Goal: Task Accomplishment & Management: Manage account settings

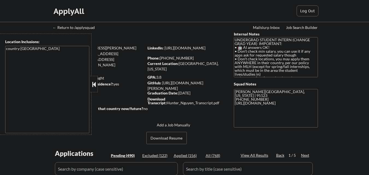
scroll to position [159, 0]
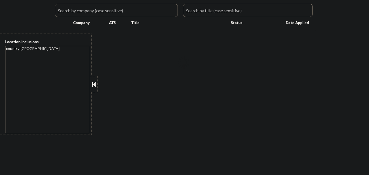
click at [94, 84] on button at bounding box center [94, 84] width 6 height 8
select select ""pending""
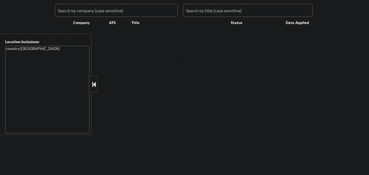
select select ""pending""
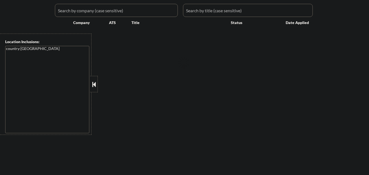
select select ""pending""
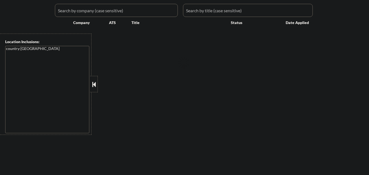
select select ""pending""
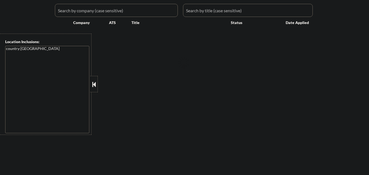
select select ""pending""
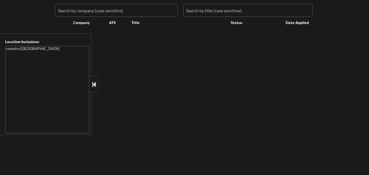
select select ""pending""
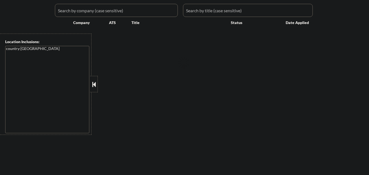
select select ""pending""
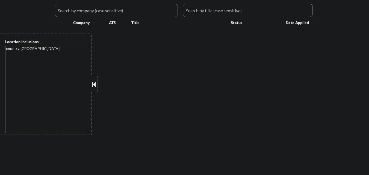
select select ""pending""
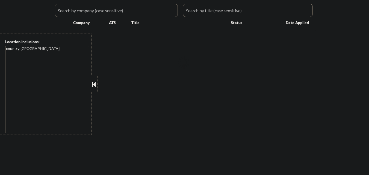
select select ""pending""
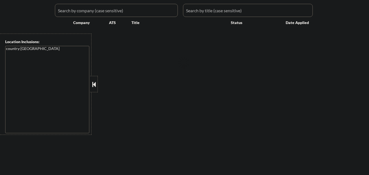
select select ""pending""
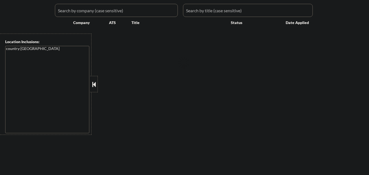
select select ""pending""
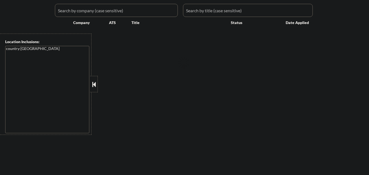
select select ""pending""
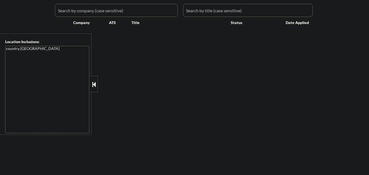
select select ""pending""
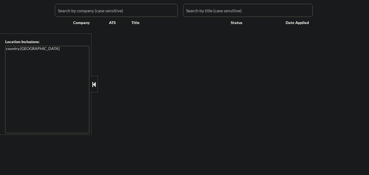
select select ""pending""
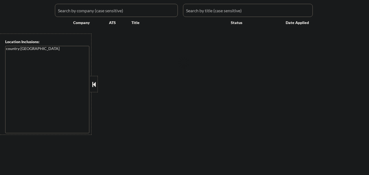
select select ""pending""
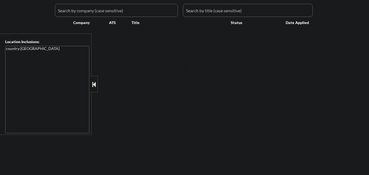
select select ""pending""
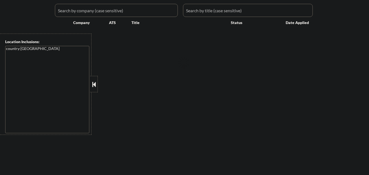
select select ""pending""
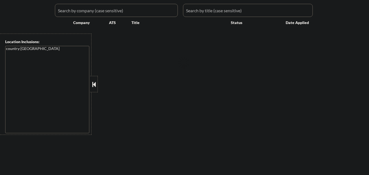
select select ""pending""
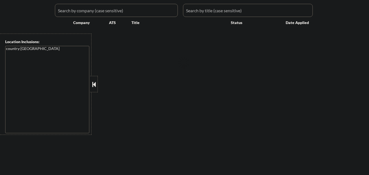
select select ""pending""
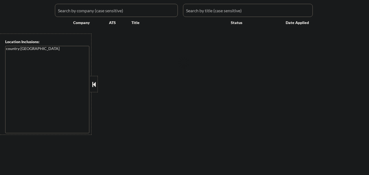
select select ""pending""
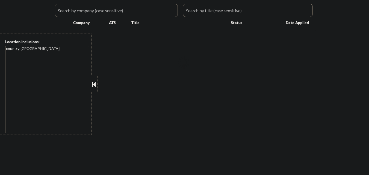
select select ""pending""
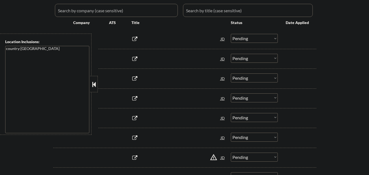
click at [95, 83] on button at bounding box center [94, 84] width 6 height 8
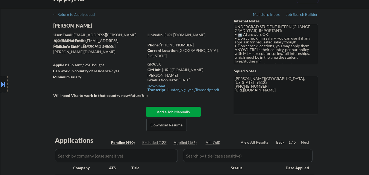
scroll to position [0, 0]
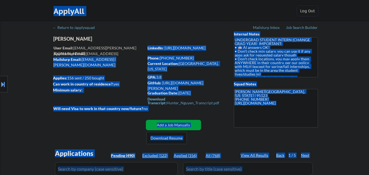
drag, startPoint x: 129, startPoint y: 53, endPoint x: 100, endPoint y: 52, distance: 28.7
click at [88, 52] on body "← Return to /applysquad Mailslurp Inbox Job Search Builder [PERSON_NAME] User E…" at bounding box center [184, 87] width 369 height 175
click at [139, 51] on div "Application Email: [EMAIL_ADDRESS][PERSON_NAME][DOMAIN_NAME]" at bounding box center [99, 56] width 90 height 11
drag, startPoint x: 130, startPoint y: 54, endPoint x: 131, endPoint y: 51, distance: 3.1
click at [87, 52] on body "← Return to /applysquad Mailslurp Inbox Job Search Builder [PERSON_NAME] User E…" at bounding box center [184, 87] width 369 height 175
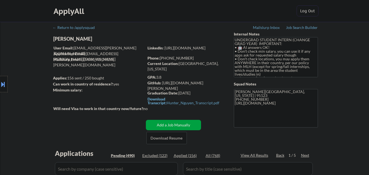
click at [144, 51] on div "User Email: [EMAIL_ADDRESS][PERSON_NAME][DOMAIN_NAME]" at bounding box center [99, 48] width 90 height 6
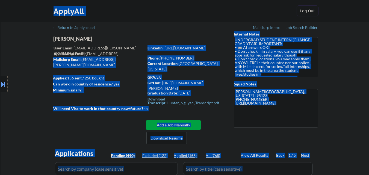
drag, startPoint x: 127, startPoint y: 53, endPoint x: 87, endPoint y: 51, distance: 40.5
click at [87, 51] on body "← Return to /applysquad Mailslurp Inbox Job Search Builder [PERSON_NAME] User E…" at bounding box center [184, 87] width 369 height 175
click at [87, 51] on div "Location Inclusions: country:[GEOGRAPHIC_DATA]" at bounding box center [49, 84] width 98 height 101
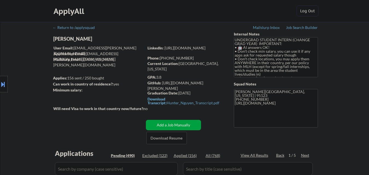
drag, startPoint x: 86, startPoint y: 53, endPoint x: 127, endPoint y: 53, distance: 41.3
click at [127, 53] on body "← Return to /applysquad Mailslurp Inbox Job Search Builder [PERSON_NAME] User E…" at bounding box center [184, 87] width 369 height 175
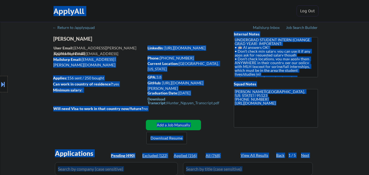
click at [128, 54] on div "Application Email: [EMAIL_ADDRESS][PERSON_NAME][DOMAIN_NAME]" at bounding box center [99, 56] width 90 height 11
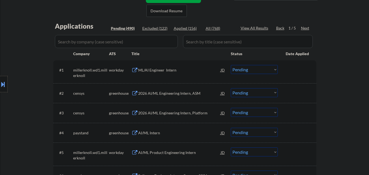
scroll to position [137, 0]
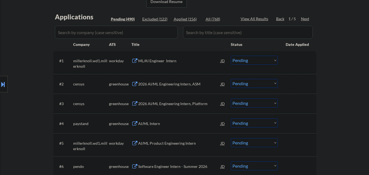
click at [164, 84] on div "2026 AI/ML Engineering Intern, ASM" at bounding box center [179, 83] width 83 height 5
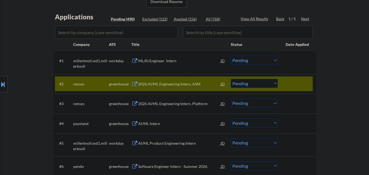
click at [268, 86] on select "Choose an option... Pending Applied Excluded (Questions) Excluded (Expired) Exc…" at bounding box center [254, 83] width 47 height 9
click at [231, 79] on select "Choose an option... Pending Applied Excluded (Questions) Excluded (Expired) Exc…" at bounding box center [254, 83] width 47 height 9
click at [305, 81] on div at bounding box center [298, 84] width 24 height 10
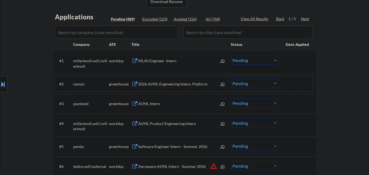
click at [166, 84] on div "2026 AI/ML Engineering Intern, Platform" at bounding box center [179, 83] width 83 height 5
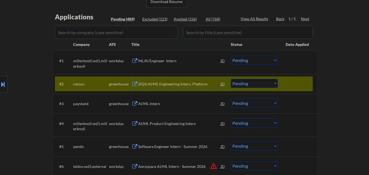
click at [258, 83] on select "Choose an option... Pending Applied Excluded (Questions) Excluded (Expired) Exc…" at bounding box center [254, 83] width 47 height 9
click at [231, 79] on select "Choose an option... Pending Applied Excluded (Questions) Excluded (Expired) Exc…" at bounding box center [254, 83] width 47 height 9
click at [292, 87] on div at bounding box center [298, 84] width 24 height 10
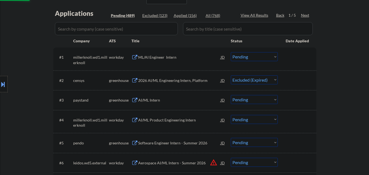
scroll to position [164, 0]
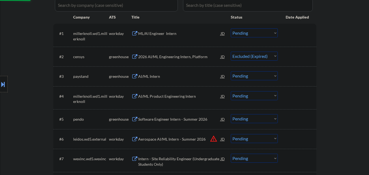
click at [157, 75] on div "AI/ML Intern" at bounding box center [179, 76] width 83 height 5
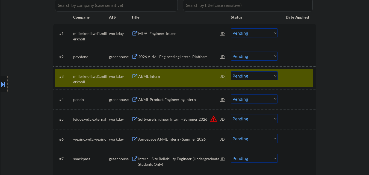
click at [180, 76] on div "AI/ML Intern" at bounding box center [179, 76] width 83 height 5
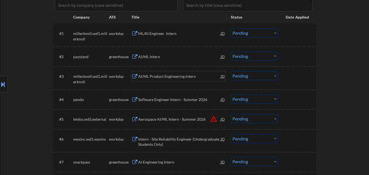
click at [163, 57] on div "AI/ML Intern" at bounding box center [179, 56] width 83 height 5
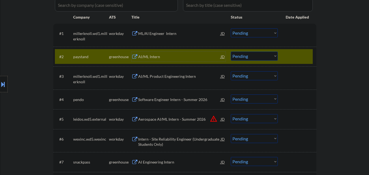
drag, startPoint x: 248, startPoint y: 55, endPoint x: 250, endPoint y: 58, distance: 3.7
click at [249, 55] on select "Choose an option... Pending Applied Excluded (Questions) Excluded (Expired) Exc…" at bounding box center [254, 56] width 47 height 9
click at [231, 52] on select "Choose an option... Pending Applied Excluded (Questions) Excluded (Expired) Exc…" at bounding box center [254, 56] width 47 height 9
click at [294, 56] on div at bounding box center [298, 57] width 24 height 10
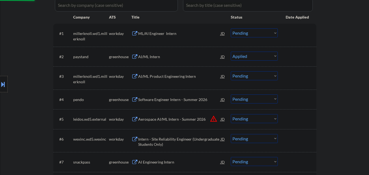
click at [170, 98] on div "Software Engineer Intern - Summer 2026" at bounding box center [179, 99] width 83 height 5
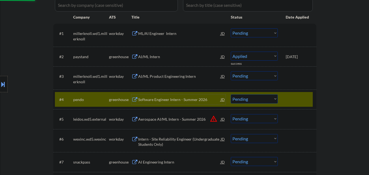
select select ""pending""
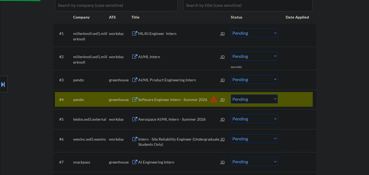
click at [302, 94] on div "#4 pendo greenhouse Software Engineer Intern - Summer 2026 JD warning_amber Cho…" at bounding box center [184, 100] width 263 height 20
click at [305, 96] on div at bounding box center [298, 100] width 24 height 10
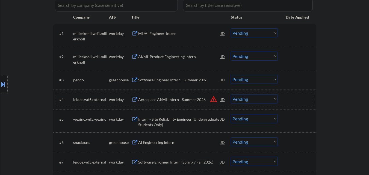
click at [261, 82] on select "Choose an option... Pending Applied Excluded (Questions) Excluded (Expired) Exc…" at bounding box center [254, 79] width 47 height 9
click at [231, 75] on select "Choose an option... Pending Applied Excluded (Questions) Excluded (Expired) Exc…" at bounding box center [254, 79] width 47 height 9
click at [170, 141] on div "AI Engineering Intern" at bounding box center [179, 142] width 83 height 5
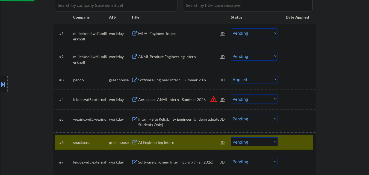
select select ""pending""
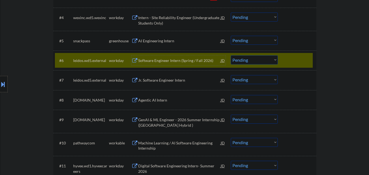
click at [300, 61] on div at bounding box center [298, 60] width 24 height 10
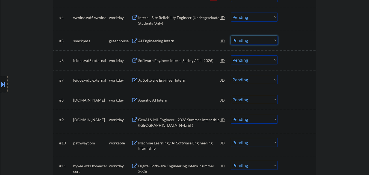
click at [244, 42] on select "Choose an option... Pending Applied Excluded (Questions) Excluded (Expired) Exc…" at bounding box center [254, 40] width 47 height 9
click at [231, 36] on select "Choose an option... Pending Applied Excluded (Questions) Excluded (Expired) Exc…" at bounding box center [254, 40] width 47 height 9
select select ""pending""
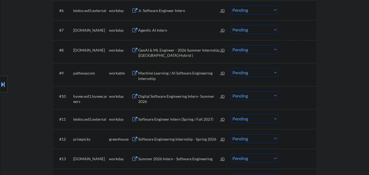
scroll to position [301, 0]
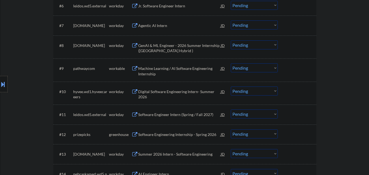
click at [184, 72] on div "Machine Learning / AI Software Engineering Internship" at bounding box center [179, 71] width 83 height 11
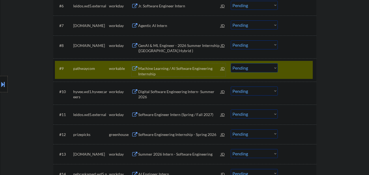
click at [85, 68] on div "Location Inclusions: country:[GEOGRAPHIC_DATA]" at bounding box center [49, 84] width 98 height 101
drag, startPoint x: 252, startPoint y: 66, endPoint x: 248, endPoint y: 72, distance: 7.2
click at [252, 66] on select "Choose an option... Pending Applied Excluded (Questions) Excluded (Expired) Exc…" at bounding box center [254, 67] width 47 height 9
click at [248, 70] on select "Choose an option... Pending Applied Excluded (Questions) Excluded (Expired) Exc…" at bounding box center [254, 67] width 47 height 9
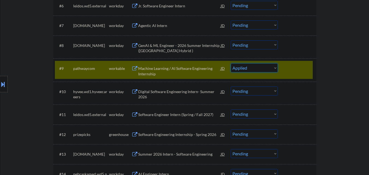
click at [231, 63] on select "Choose an option... Pending Applied Excluded (Questions) Excluded (Expired) Exc…" at bounding box center [254, 67] width 47 height 9
click at [308, 65] on div at bounding box center [298, 68] width 24 height 10
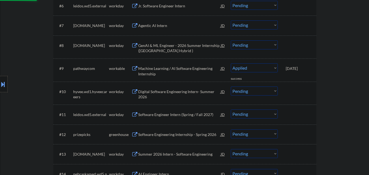
select select ""pending""
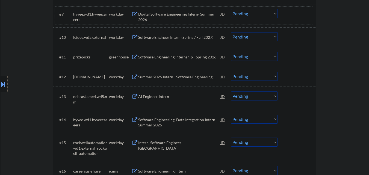
scroll to position [355, 0]
click at [177, 62] on div "#11 prizepicks greenhouse Software Engineering Internship - Spring 2026 JD Choo…" at bounding box center [184, 56] width 258 height 15
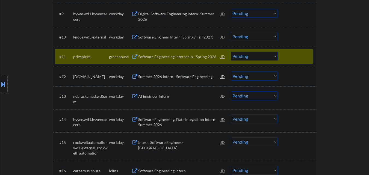
click at [180, 59] on div "Software Engineering Internship - Spring 2026" at bounding box center [179, 56] width 83 height 5
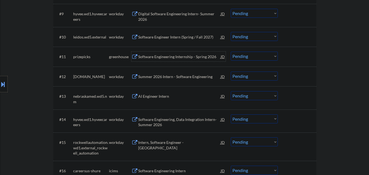
click at [246, 55] on select "Choose an option... Pending Applied Excluded (Questions) Excluded (Expired) Exc…" at bounding box center [254, 56] width 47 height 9
click at [231, 52] on select "Choose an option... Pending Applied Excluded (Questions) Excluded (Expired) Exc…" at bounding box center [254, 56] width 47 height 9
select select ""pending""
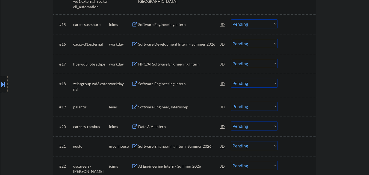
scroll to position [492, 0]
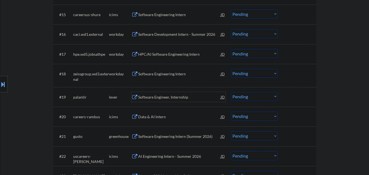
click at [172, 95] on div "Software Engineer, Internship" at bounding box center [179, 97] width 83 height 5
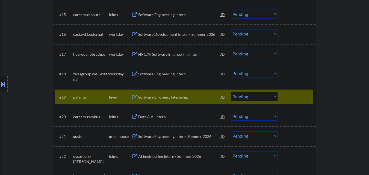
click at [296, 95] on div at bounding box center [298, 97] width 24 height 10
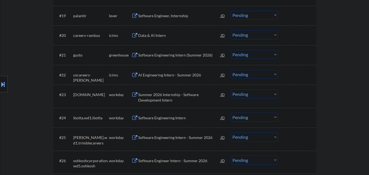
scroll to position [574, 0]
click at [182, 55] on div "Software Engineering Intern (Summer 2026)" at bounding box center [179, 54] width 83 height 5
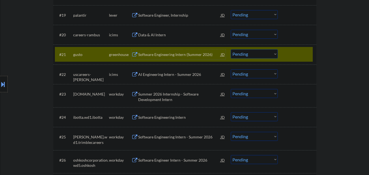
click at [249, 57] on select "Choose an option... Pending Applied Excluded (Questions) Excluded (Expired) Exc…" at bounding box center [254, 53] width 47 height 9
click at [231, 49] on select "Choose an option... Pending Applied Excluded (Questions) Excluded (Expired) Exc…" at bounding box center [254, 53] width 47 height 9
click at [286, 59] on div at bounding box center [298, 54] width 24 height 10
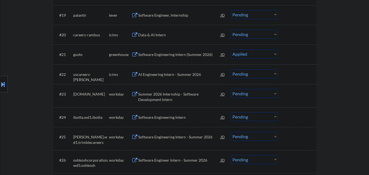
select select ""pending""
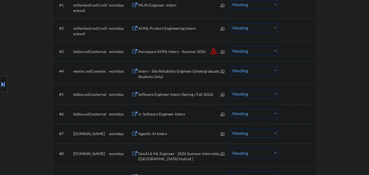
scroll to position [82, 0]
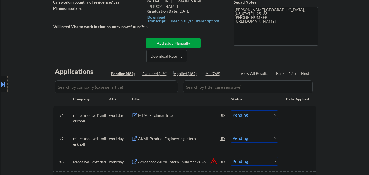
click at [185, 71] on div "Applied (162)" at bounding box center [187, 73] width 27 height 5
select select ""applied""
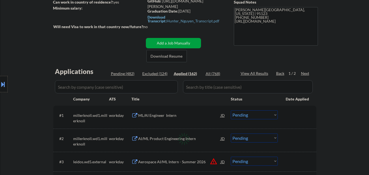
select select ""applied""
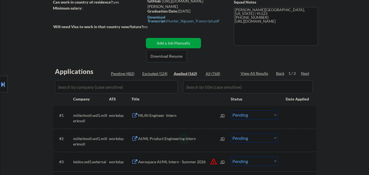
select select ""applied""
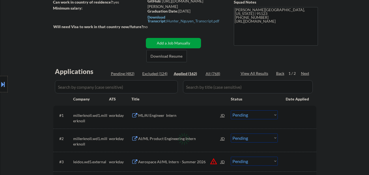
select select ""applied""
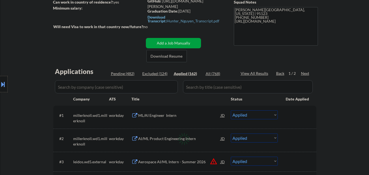
select select ""applied""
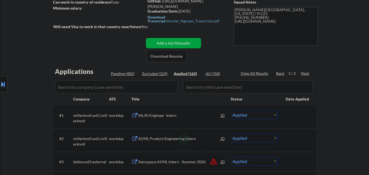
select select ""applied""
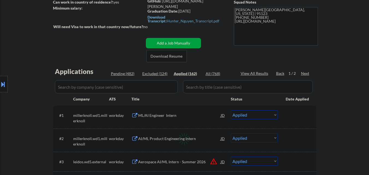
select select ""applied""
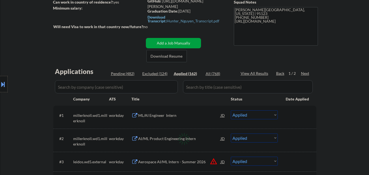
select select ""applied""
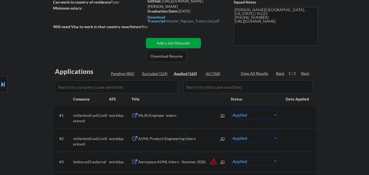
select select ""applied""
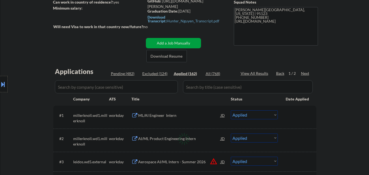
select select ""applied""
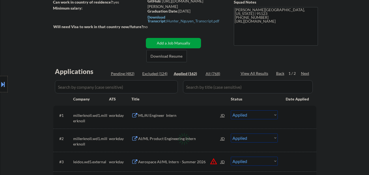
select select ""applied""
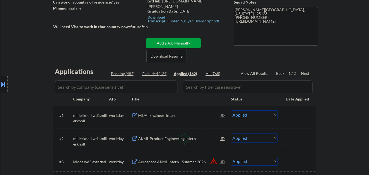
select select ""applied""
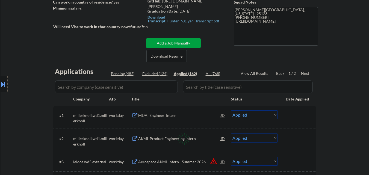
select select ""applied""
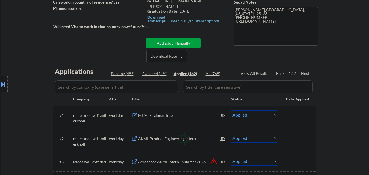
select select ""applied""
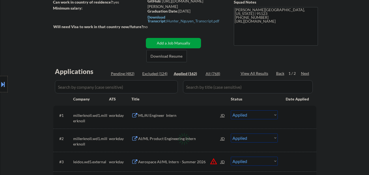
select select ""applied""
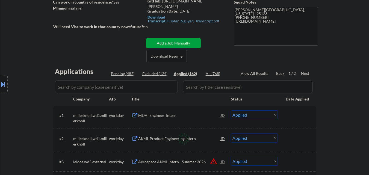
select select ""applied""
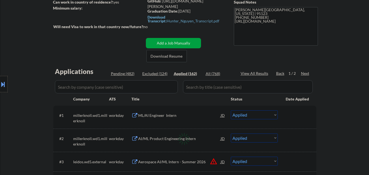
select select ""applied""
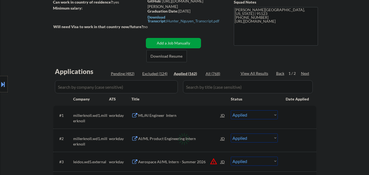
select select ""applied""
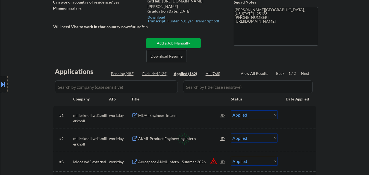
select select ""applied""
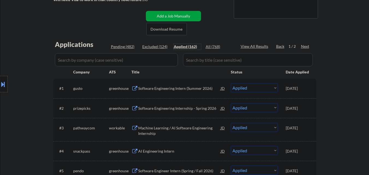
scroll to position [109, 0]
click at [122, 47] on div "Pending (482)" at bounding box center [124, 46] width 27 height 5
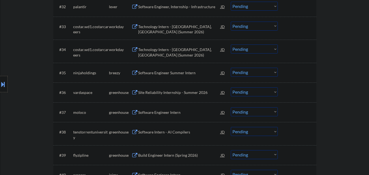
scroll to position [875, 0]
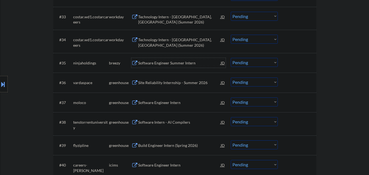
click at [176, 61] on div "Software Engineer Summer Intern" at bounding box center [179, 62] width 83 height 5
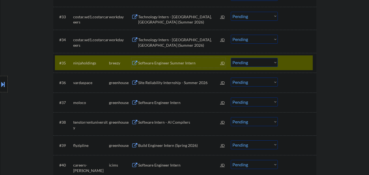
click at [254, 60] on select "Choose an option... Pending Applied Excluded (Questions) Excluded (Expired) Exc…" at bounding box center [254, 62] width 47 height 9
click at [231, 58] on select "Choose an option... Pending Applied Excluded (Questions) Excluded (Expired) Exc…" at bounding box center [254, 62] width 47 height 9
click at [308, 63] on div at bounding box center [298, 63] width 24 height 10
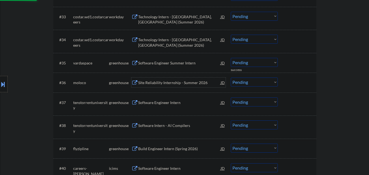
click at [194, 84] on div "Site Reliability Internship - Summer 2026" at bounding box center [179, 82] width 83 height 5
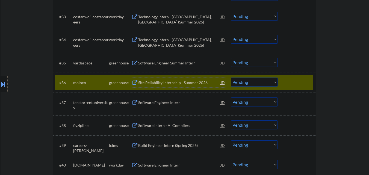
drag, startPoint x: 296, startPoint y: 77, endPoint x: 257, endPoint y: 74, distance: 39.5
click at [296, 78] on div "#36 moloco greenhouse Site Reliability Internship - Summer 2026 JD Choose an op…" at bounding box center [184, 82] width 258 height 15
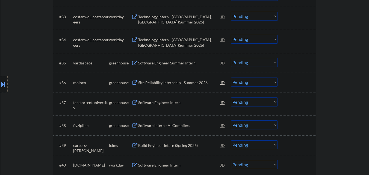
click at [185, 56] on div "#35 vardaspace greenhouse Software Engineer Summer Intern JD Choose an option..…" at bounding box center [184, 62] width 258 height 15
click at [184, 60] on div "Site Reliability Internship - Summer 2026" at bounding box center [179, 63] width 83 height 10
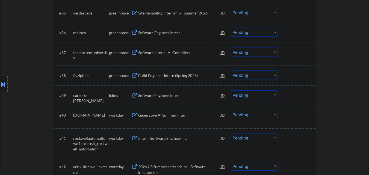
scroll to position [929, 0]
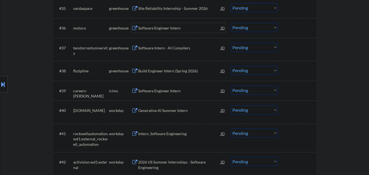
click at [172, 27] on div "Software Engineer Intern" at bounding box center [179, 27] width 83 height 5
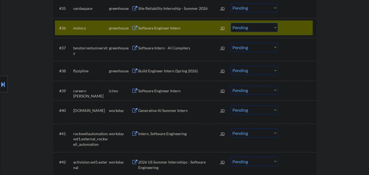
click at [251, 31] on select "Choose an option... Pending Applied Excluded (Questions) Excluded (Expired) Exc…" at bounding box center [254, 27] width 47 height 9
click at [231, 23] on select "Choose an option... Pending Applied Excluded (Questions) Excluded (Expired) Exc…" at bounding box center [254, 27] width 47 height 9
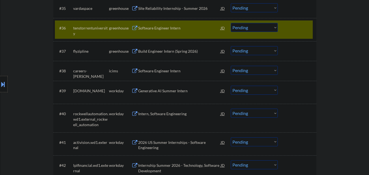
click at [173, 27] on div "Software Engineer Intern" at bounding box center [179, 27] width 83 height 5
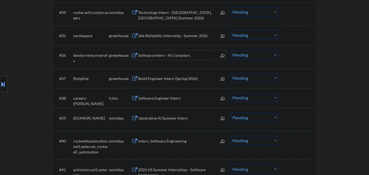
scroll to position [902, 0]
click at [273, 57] on select "Choose an option... Pending Applied Excluded (Questions) Excluded (Expired) Exc…" at bounding box center [254, 54] width 47 height 9
click at [231, 50] on select "Choose an option... Pending Applied Excluded (Questions) Excluded (Expired) Exc…" at bounding box center [254, 54] width 47 height 9
click at [175, 39] on div "Site Reliability Internship - Summer 2026" at bounding box center [179, 36] width 83 height 10
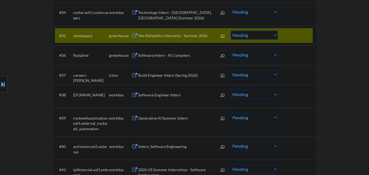
click at [289, 37] on div at bounding box center [298, 36] width 24 height 10
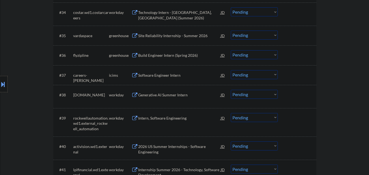
scroll to position [929, 0]
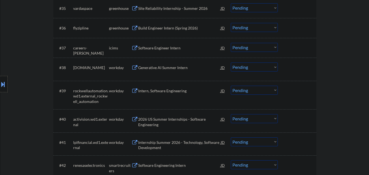
click at [175, 31] on div "Build Engineer Intern (Spring 2026)" at bounding box center [179, 28] width 83 height 10
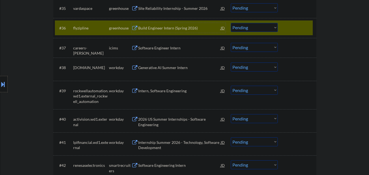
click at [255, 26] on select "Choose an option... Pending Applied Excluded (Questions) Excluded (Expired) Exc…" at bounding box center [254, 27] width 47 height 9
click at [231, 23] on select "Choose an option... Pending Applied Excluded (Questions) Excluded (Expired) Exc…" at bounding box center [254, 27] width 47 height 9
click at [290, 23] on div "#36 flyzipline greenhouse Build Engineer Intern (Spring 2026) JD Choose an opti…" at bounding box center [184, 28] width 258 height 15
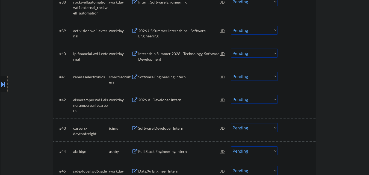
scroll to position [1011, 0]
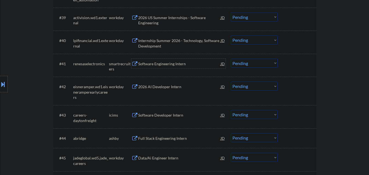
click at [174, 66] on div "Software Engineering Intern" at bounding box center [179, 63] width 83 height 5
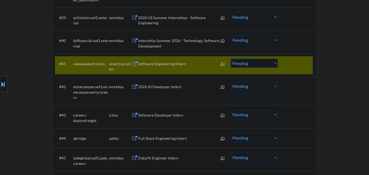
drag, startPoint x: 252, startPoint y: 63, endPoint x: 253, endPoint y: 67, distance: 4.8
click at [252, 63] on select "Choose an option... Pending Applied Excluded (Questions) Excluded (Expired) Exc…" at bounding box center [254, 63] width 47 height 9
click at [231, 59] on select "Choose an option... Pending Applied Excluded (Questions) Excluded (Expired) Exc…" at bounding box center [254, 63] width 47 height 9
click at [293, 65] on div at bounding box center [298, 64] width 24 height 10
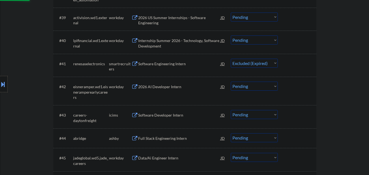
scroll to position [1093, 0]
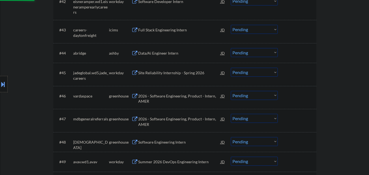
click at [163, 57] on div "Data/Ai Engineer Intern" at bounding box center [179, 53] width 83 height 10
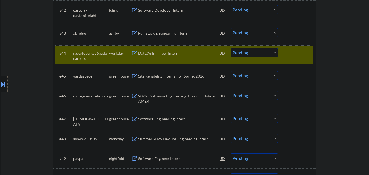
click at [299, 48] on div at bounding box center [298, 53] width 24 height 10
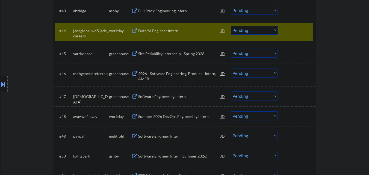
scroll to position [1121, 0]
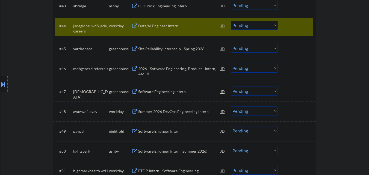
click at [297, 26] on div at bounding box center [298, 26] width 24 height 10
click at [296, 27] on div at bounding box center [298, 26] width 24 height 10
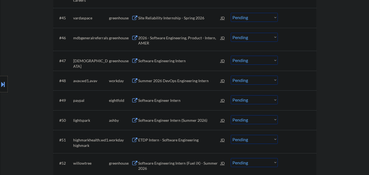
scroll to position [1175, 0]
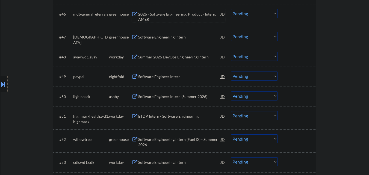
click at [182, 16] on div "2026 - Software Engineering, Product - Intern, AMER" at bounding box center [179, 16] width 83 height 11
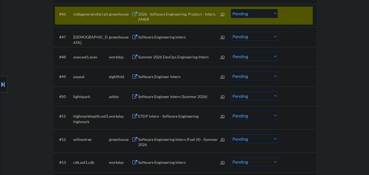
click at [247, 13] on select "Choose an option... Pending Applied Excluded (Questions) Excluded (Expired) Exc…" at bounding box center [254, 13] width 47 height 9
click at [231, 9] on select "Choose an option... Pending Applied Excluded (Questions) Excluded (Expired) Exc…" at bounding box center [254, 13] width 47 height 9
click at [297, 13] on div at bounding box center [298, 14] width 24 height 10
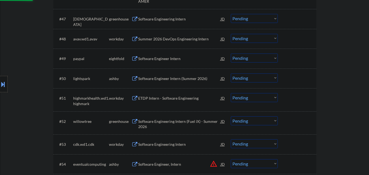
scroll to position [1203, 0]
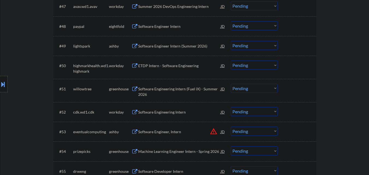
click at [162, 48] on div "Software Engineer Intern (Summer 2026)" at bounding box center [179, 45] width 83 height 5
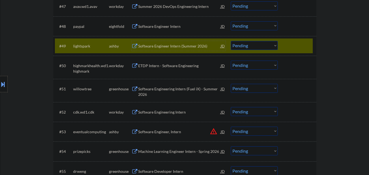
click at [298, 48] on div at bounding box center [298, 46] width 24 height 10
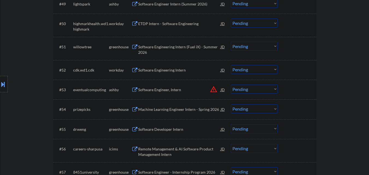
scroll to position [1257, 0]
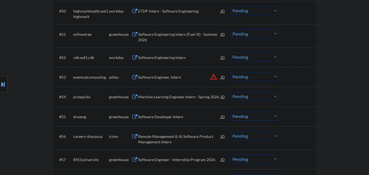
click at [177, 37] on div "Software Engineering Intern (Fuel iX) - Summer 2026" at bounding box center [179, 37] width 83 height 11
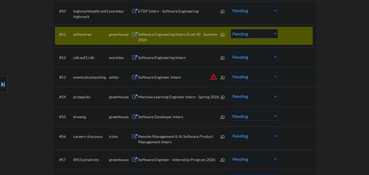
click at [294, 34] on div at bounding box center [298, 34] width 24 height 10
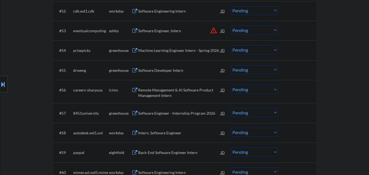
scroll to position [1312, 0]
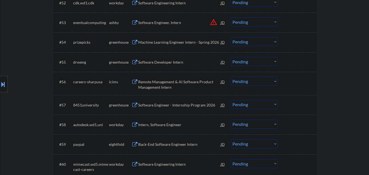
click at [171, 43] on div "Machine Learning Engineer Intern - Spring 2026" at bounding box center [179, 42] width 83 height 5
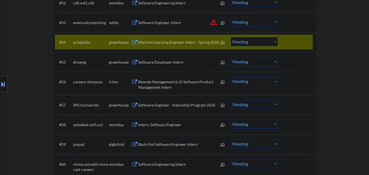
click at [292, 40] on div at bounding box center [298, 42] width 24 height 10
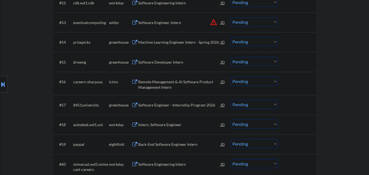
click at [163, 65] on div "Software Developer Intern" at bounding box center [179, 62] width 83 height 10
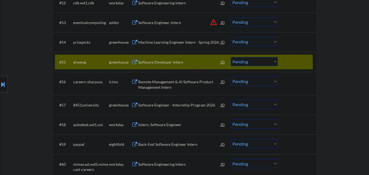
click at [293, 60] on div at bounding box center [298, 62] width 24 height 10
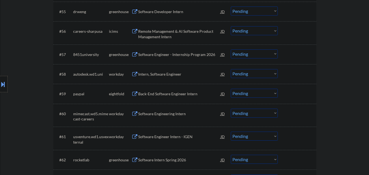
scroll to position [1367, 0]
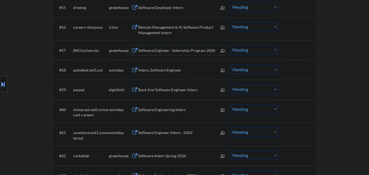
click at [170, 51] on div "Software Engineer - Internship Program 2026" at bounding box center [179, 50] width 83 height 5
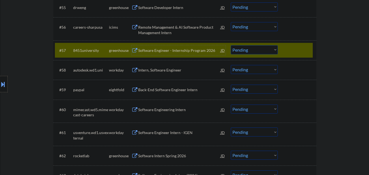
click at [306, 53] on div at bounding box center [298, 50] width 24 height 10
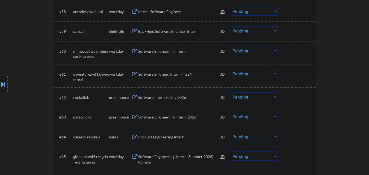
scroll to position [1449, 0]
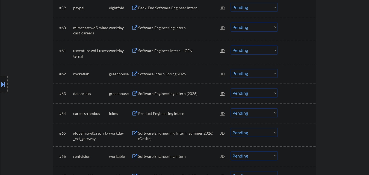
click at [164, 75] on div "Software Intern Spring 2026" at bounding box center [179, 73] width 83 height 5
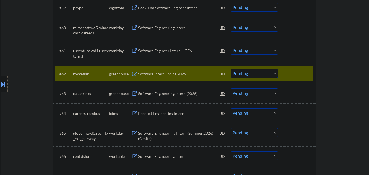
click at [295, 70] on div at bounding box center [298, 74] width 24 height 10
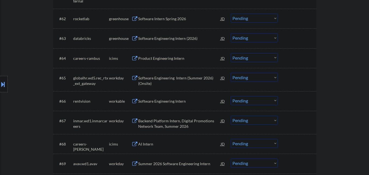
scroll to position [1531, 0]
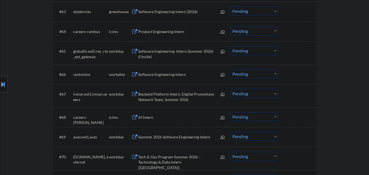
click at [168, 10] on div "Software Engineering Intern (2026)" at bounding box center [179, 11] width 83 height 5
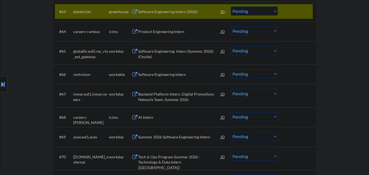
click at [242, 12] on select "Choose an option... Pending Applied Excluded (Questions) Excluded (Expired) Exc…" at bounding box center [254, 11] width 47 height 9
click at [231, 7] on select "Choose an option... Pending Applied Excluded (Questions) Excluded (Expired) Exc…" at bounding box center [254, 11] width 47 height 9
click at [304, 9] on div at bounding box center [298, 12] width 24 height 10
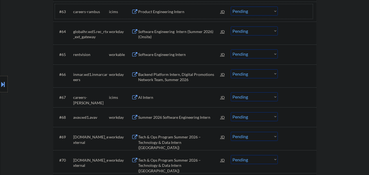
click at [174, 55] on div "Software Engineering Intern" at bounding box center [179, 54] width 83 height 5
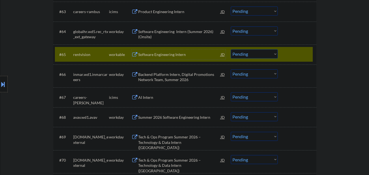
click at [309, 55] on div at bounding box center [298, 54] width 24 height 10
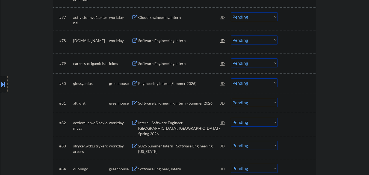
scroll to position [1831, 0]
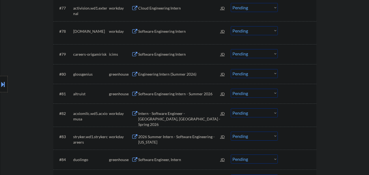
click at [185, 75] on div "Engineering Intern (Summer 2026)" at bounding box center [179, 74] width 83 height 5
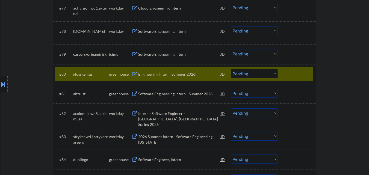
click at [72, 75] on div "Location Inclusions: country:[GEOGRAPHIC_DATA]" at bounding box center [49, 84] width 98 height 101
drag, startPoint x: 73, startPoint y: 74, endPoint x: 92, endPoint y: 76, distance: 19.2
click at [92, 76] on div "Location Inclusions: country:[GEOGRAPHIC_DATA]" at bounding box center [49, 84] width 98 height 101
drag, startPoint x: 92, startPoint y: 75, endPoint x: 73, endPoint y: 75, distance: 18.6
click at [73, 75] on div "Location Inclusions: country:[GEOGRAPHIC_DATA]" at bounding box center [49, 84] width 98 height 101
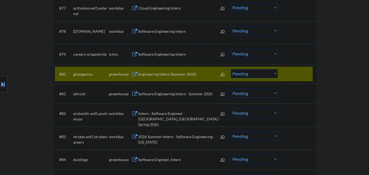
drag, startPoint x: 73, startPoint y: 75, endPoint x: 90, endPoint y: 76, distance: 16.7
click at [90, 76] on div "Location Inclusions: country:[GEOGRAPHIC_DATA]" at bounding box center [49, 84] width 98 height 101
click at [83, 75] on div "Location Inclusions: country:[GEOGRAPHIC_DATA]" at bounding box center [49, 84] width 98 height 101
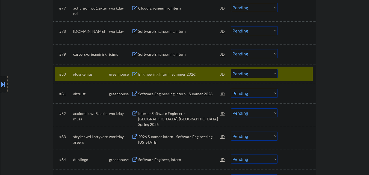
click at [83, 75] on div "Location Inclusions: country:[GEOGRAPHIC_DATA]" at bounding box center [49, 84] width 98 height 101
click at [83, 74] on div "Location Inclusions: country:[GEOGRAPHIC_DATA]" at bounding box center [49, 84] width 98 height 101
click at [248, 74] on select "Choose an option... Pending Applied Excluded (Questions) Excluded (Expired) Exc…" at bounding box center [254, 73] width 47 height 9
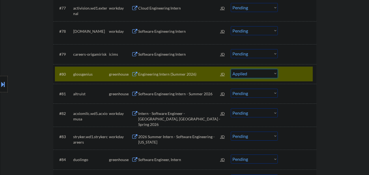
click at [231, 69] on select "Choose an option... Pending Applied Excluded (Questions) Excluded (Expired) Exc…" at bounding box center [254, 73] width 47 height 9
click at [292, 75] on div at bounding box center [298, 74] width 24 height 10
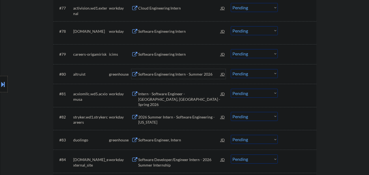
click at [165, 75] on div "Software Engineering Intern - Summer 2026" at bounding box center [179, 74] width 83 height 5
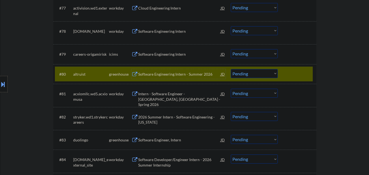
click at [245, 75] on select "Choose an option... Pending Applied Excluded (Questions) Excluded (Expired) Exc…" at bounding box center [254, 73] width 47 height 9
click at [231, 69] on select "Choose an option... Pending Applied Excluded (Questions) Excluded (Expired) Exc…" at bounding box center [254, 73] width 47 height 9
click at [288, 78] on div at bounding box center [298, 74] width 24 height 10
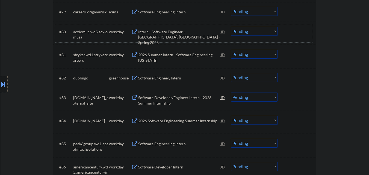
scroll to position [1886, 0]
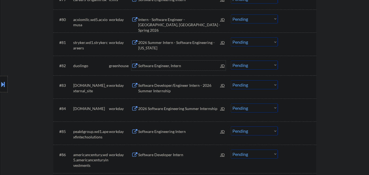
click at [171, 67] on div "Software Engineer, Intern" at bounding box center [179, 65] width 83 height 5
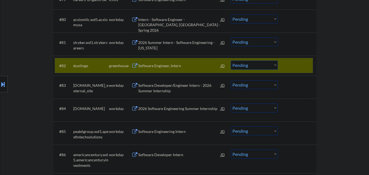
drag, startPoint x: 299, startPoint y: 62, endPoint x: 276, endPoint y: 64, distance: 22.5
click at [299, 62] on div at bounding box center [298, 66] width 24 height 10
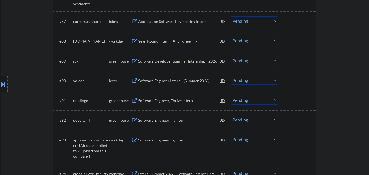
scroll to position [2050, 0]
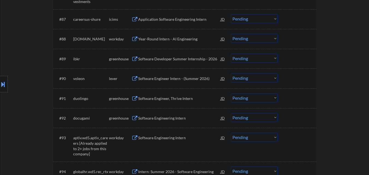
click at [172, 60] on div "Software Developer Summer Internship - 2026" at bounding box center [179, 58] width 83 height 5
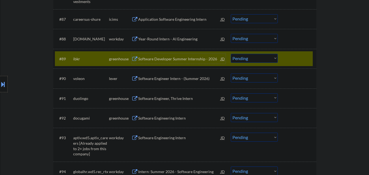
click at [297, 55] on div at bounding box center [298, 59] width 24 height 10
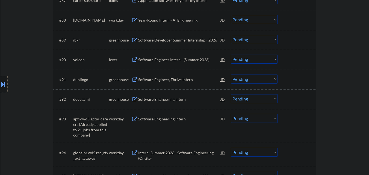
scroll to position [2077, 0]
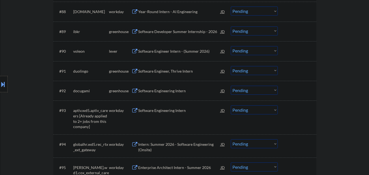
click at [202, 46] on div "Software Engineer Intern - (Summer 2026)" at bounding box center [179, 51] width 83 height 10
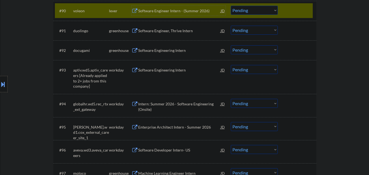
scroll to position [2105, 0]
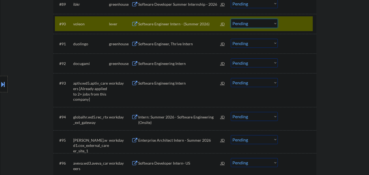
click at [248, 21] on select "Choose an option... Pending Applied Excluded (Questions) Excluded (Expired) Exc…" at bounding box center [254, 23] width 47 height 9
click at [231, 19] on select "Choose an option... Pending Applied Excluded (Questions) Excluded (Expired) Exc…" at bounding box center [254, 23] width 47 height 9
click at [291, 24] on div at bounding box center [298, 24] width 24 height 10
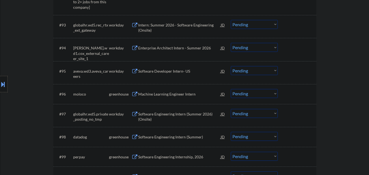
scroll to position [2187, 0]
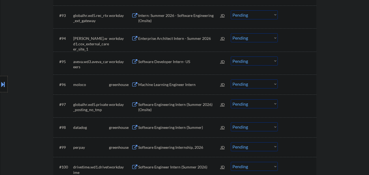
click at [166, 85] on div "Machine Learning Engineer Intern" at bounding box center [179, 84] width 83 height 5
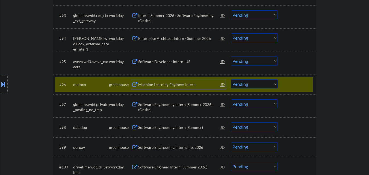
click at [250, 86] on select "Choose an option... Pending Applied Excluded (Questions) Excluded (Expired) Exc…" at bounding box center [254, 84] width 47 height 9
click at [231, 80] on select "Choose an option... Pending Applied Excluded (Questions) Excluded (Expired) Exc…" at bounding box center [254, 84] width 47 height 9
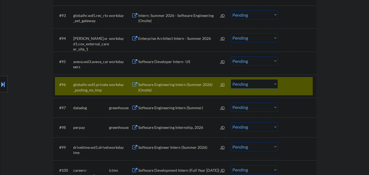
click at [294, 86] on div at bounding box center [298, 85] width 24 height 10
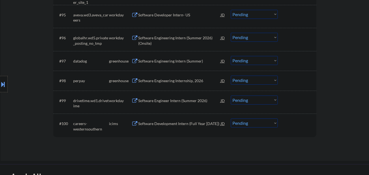
scroll to position [2241, 0]
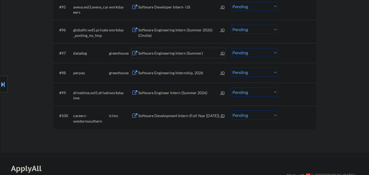
click at [171, 51] on div "Software Engineering Intern (Summer)" at bounding box center [179, 53] width 83 height 5
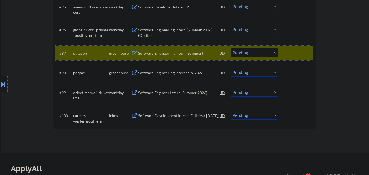
click at [299, 52] on div at bounding box center [298, 53] width 24 height 10
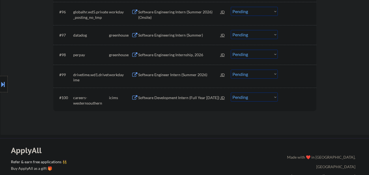
scroll to position [2269, 0]
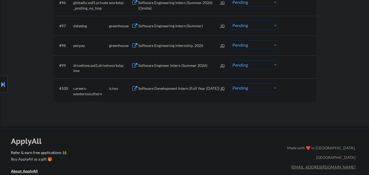
click at [196, 46] on div "Software Engineering Internship, 2026" at bounding box center [179, 45] width 83 height 5
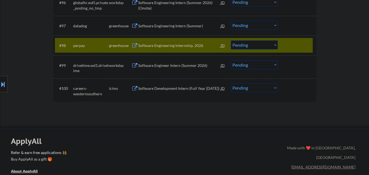
click at [253, 48] on select "Choose an option... Pending Applied Excluded (Questions) Excluded (Expired) Exc…" at bounding box center [254, 44] width 47 height 9
click at [231, 40] on select "Choose an option... Pending Applied Excluded (Questions) Excluded (Expired) Exc…" at bounding box center [254, 44] width 47 height 9
click at [299, 48] on div at bounding box center [298, 45] width 24 height 10
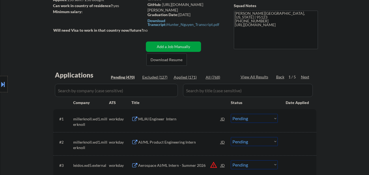
scroll to position [109, 0]
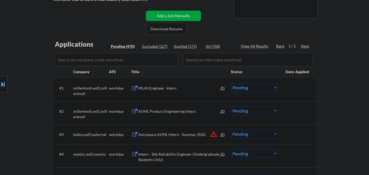
click at [304, 48] on div "Next" at bounding box center [305, 45] width 9 height 5
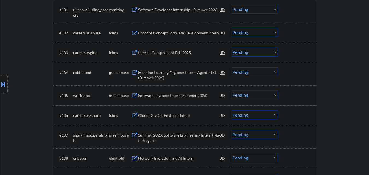
scroll to position [191, 0]
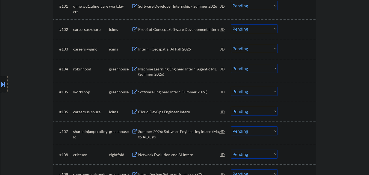
click at [178, 70] on div "Machine Learning Engineer Intern, Agentic ML (Summer 2026)" at bounding box center [179, 71] width 83 height 11
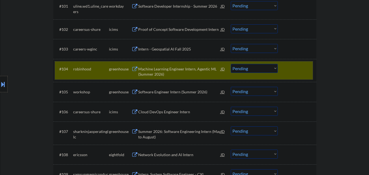
click at [294, 73] on div at bounding box center [298, 69] width 24 height 10
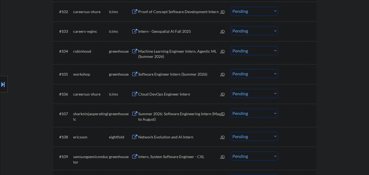
scroll to position [219, 0]
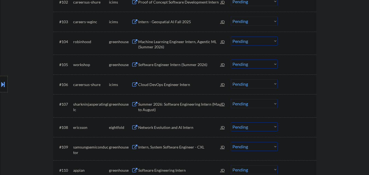
click at [199, 62] on div "Software Engineer Intern (Summer 2026)" at bounding box center [179, 64] width 83 height 5
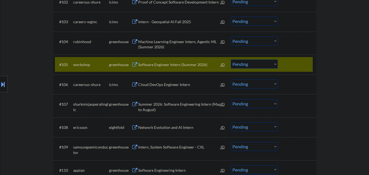
click at [244, 64] on select "Choose an option... Pending Applied Excluded (Questions) Excluded (Expired) Exc…" at bounding box center [254, 64] width 47 height 9
click at [231, 60] on select "Choose an option... Pending Applied Excluded (Questions) Excluded (Expired) Exc…" at bounding box center [254, 64] width 47 height 9
click at [294, 64] on div at bounding box center [298, 65] width 24 height 10
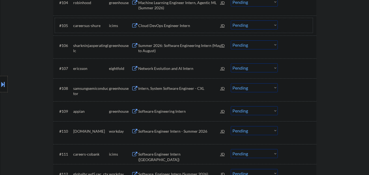
scroll to position [273, 0]
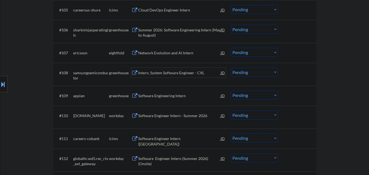
click at [182, 74] on div "Intern, System Software Engineer - CXL" at bounding box center [179, 72] width 83 height 5
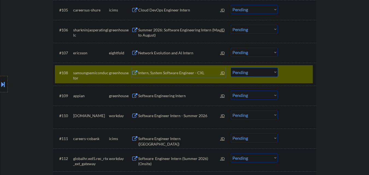
click at [255, 74] on select "Choose an option... Pending Applied Excluded (Questions) Excluded (Expired) Exc…" at bounding box center [254, 72] width 47 height 9
click at [231, 68] on select "Choose an option... Pending Applied Excluded (Questions) Excluded (Expired) Exc…" at bounding box center [254, 72] width 47 height 9
click at [292, 77] on div at bounding box center [298, 73] width 24 height 10
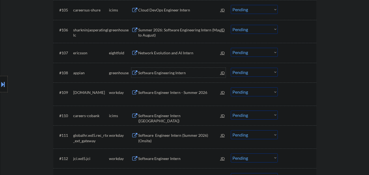
click at [178, 74] on div "Software Engineering Intern" at bounding box center [179, 72] width 83 height 5
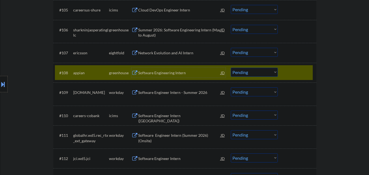
click at [254, 71] on select "Choose an option... Pending Applied Excluded (Questions) Excluded (Expired) Exc…" at bounding box center [254, 72] width 47 height 9
click at [231, 68] on select "Choose an option... Pending Applied Excluded (Questions) Excluded (Expired) Exc…" at bounding box center [254, 72] width 47 height 9
click at [295, 74] on div at bounding box center [298, 73] width 24 height 10
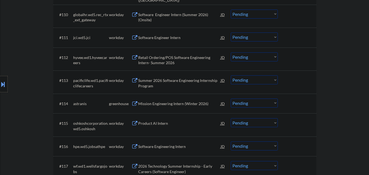
scroll to position [383, 0]
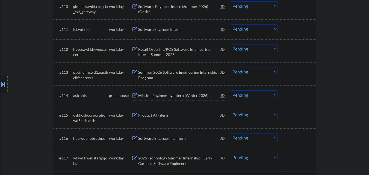
click at [176, 96] on div "Mission Engineering Intern (Winter 2026)" at bounding box center [179, 95] width 83 height 5
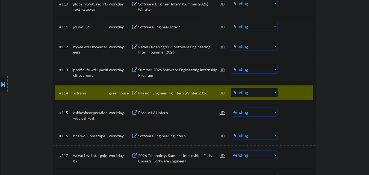
scroll to position [410, 0]
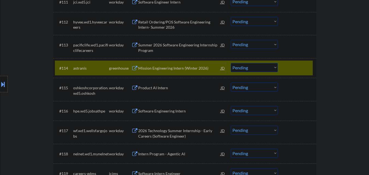
click at [298, 71] on div at bounding box center [298, 68] width 24 height 10
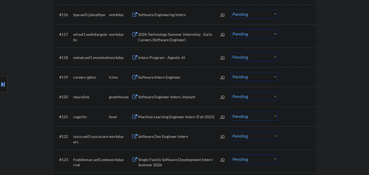
scroll to position [519, 0]
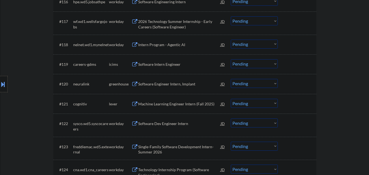
click at [184, 86] on div "Software Engineer Intern, Implant" at bounding box center [179, 83] width 83 height 5
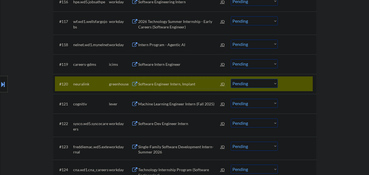
click at [299, 84] on div at bounding box center [298, 84] width 24 height 10
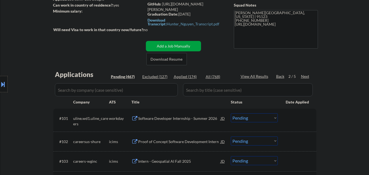
scroll to position [109, 0]
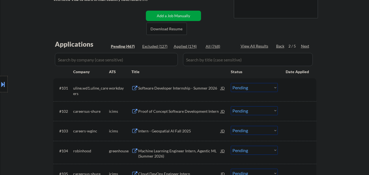
click at [305, 46] on div "Next" at bounding box center [305, 45] width 9 height 5
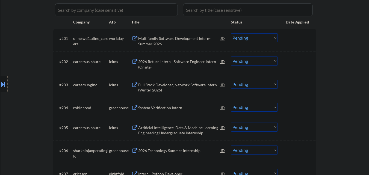
scroll to position [164, 0]
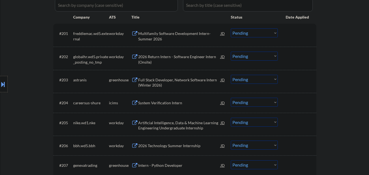
click at [177, 82] on div "Full Stack Developer, Network Software Intern (Winter 2026)" at bounding box center [179, 82] width 83 height 11
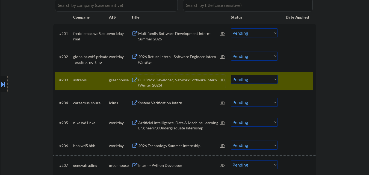
click at [301, 80] on div at bounding box center [298, 80] width 24 height 10
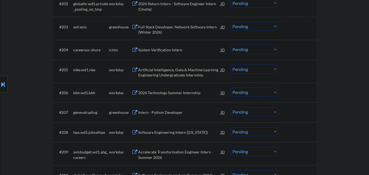
scroll to position [246, 0]
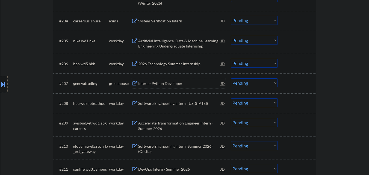
click at [163, 86] on div "Intern - Python Developer" at bounding box center [179, 83] width 83 height 5
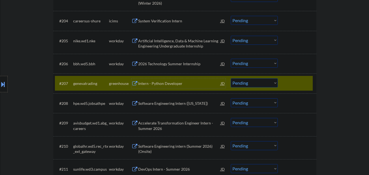
click at [297, 85] on div at bounding box center [298, 83] width 24 height 10
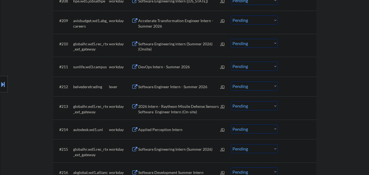
scroll to position [383, 0]
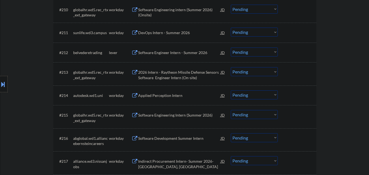
click at [166, 51] on div "Software Engineer Intern - Summer 2026" at bounding box center [179, 52] width 83 height 5
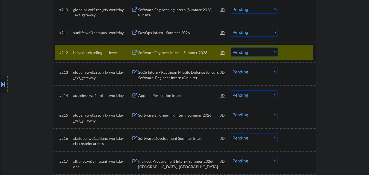
click at [295, 50] on div at bounding box center [298, 53] width 24 height 10
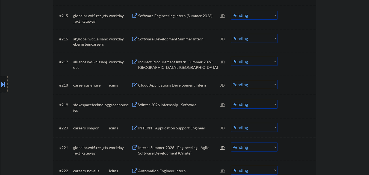
scroll to position [492, 0]
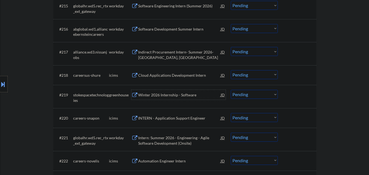
click at [185, 95] on div "Winter 2026 Internship - Software" at bounding box center [179, 94] width 83 height 5
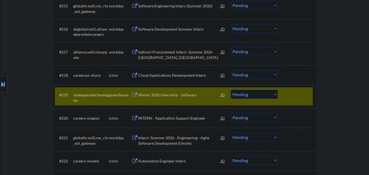
click at [299, 97] on div at bounding box center [298, 95] width 24 height 10
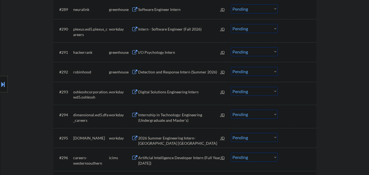
scroll to position [2089, 0]
click at [177, 73] on div "Detection and Response Intern (Summer 2026)" at bounding box center [179, 72] width 83 height 5
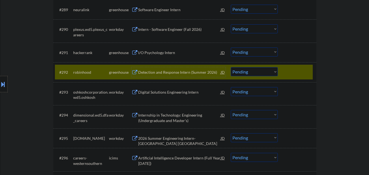
click at [299, 73] on div at bounding box center [298, 72] width 24 height 10
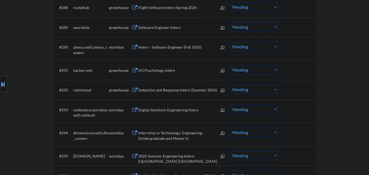
scroll to position [2062, 0]
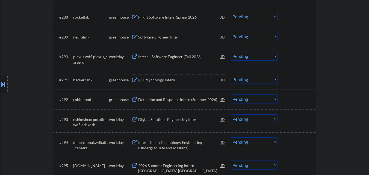
click at [159, 80] on div "I/O Psychology Intern" at bounding box center [179, 79] width 83 height 5
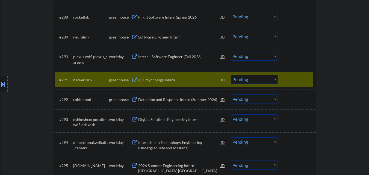
click at [263, 80] on select "Choose an option... Pending Applied Excluded (Questions) Excluded (Expired) Exc…" at bounding box center [254, 79] width 47 height 9
click at [231, 75] on select "Choose an option... Pending Applied Excluded (Questions) Excluded (Expired) Exc…" at bounding box center [254, 79] width 47 height 9
click at [293, 75] on div at bounding box center [298, 80] width 24 height 10
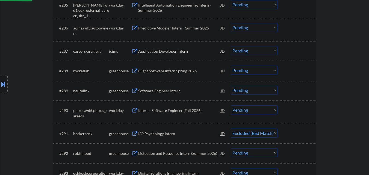
scroll to position [2007, 0]
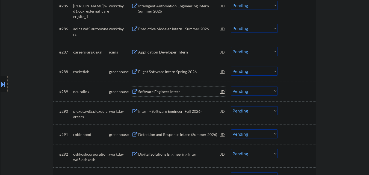
click at [171, 95] on div "Software Engineer Intern" at bounding box center [179, 92] width 83 height 10
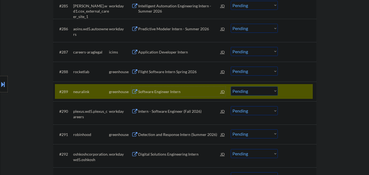
drag, startPoint x: 259, startPoint y: 93, endPoint x: 261, endPoint y: 95, distance: 2.9
click at [259, 93] on select "Choose an option... Pending Applied Excluded (Questions) Excluded (Expired) Exc…" at bounding box center [254, 91] width 47 height 9
click at [231, 87] on select "Choose an option... Pending Applied Excluded (Questions) Excluded (Expired) Exc…" at bounding box center [254, 91] width 47 height 9
click at [180, 71] on div "Flight Software Intern Spring 2026" at bounding box center [179, 71] width 83 height 5
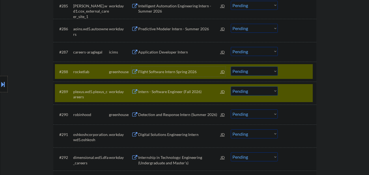
click at [301, 83] on div "#289 [MEDICAL_DATA].wd5.[MEDICAL_DATA]_careers workday Intern - Software Engine…" at bounding box center [184, 93] width 263 height 23
click at [299, 69] on div at bounding box center [298, 72] width 24 height 10
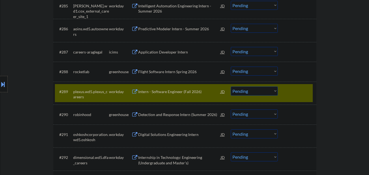
click at [294, 87] on div at bounding box center [298, 92] width 24 height 10
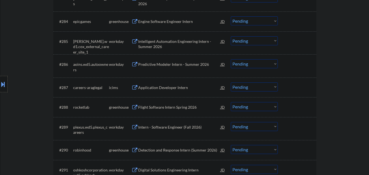
scroll to position [1953, 0]
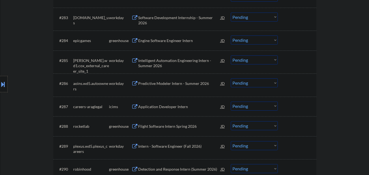
click at [167, 42] on div "Engine Software Engineer Intern" at bounding box center [179, 40] width 83 height 5
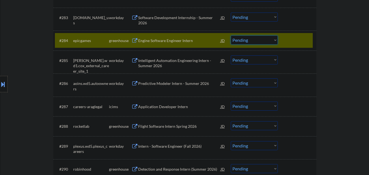
click at [258, 39] on select "Choose an option... Pending Applied Excluded (Questions) Excluded (Expired) Exc…" at bounding box center [254, 40] width 47 height 9
click at [231, 36] on select "Choose an option... Pending Applied Excluded (Questions) Excluded (Expired) Exc…" at bounding box center [254, 40] width 47 height 9
click at [294, 36] on div at bounding box center [298, 41] width 24 height 10
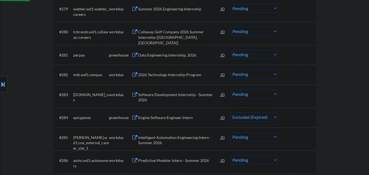
scroll to position [1871, 0]
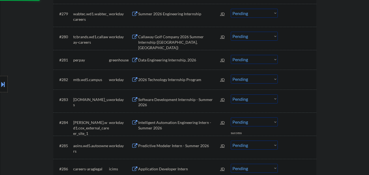
click at [170, 62] on div "Data Engineering Internship, 2026" at bounding box center [179, 59] width 83 height 5
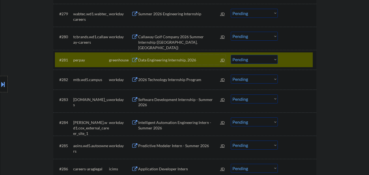
click at [255, 63] on select "Choose an option... Pending Applied Excluded (Questions) Excluded (Expired) Exc…" at bounding box center [254, 59] width 47 height 9
click at [231, 55] on select "Choose an option... Pending Applied Excluded (Questions) Excluded (Expired) Exc…" at bounding box center [254, 59] width 47 height 9
click at [299, 59] on div at bounding box center [298, 60] width 24 height 10
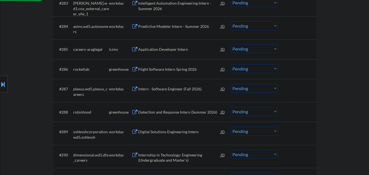
scroll to position [1980, 0]
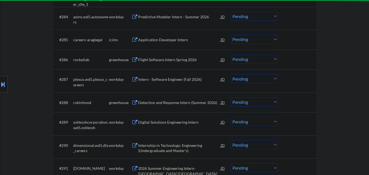
click at [184, 61] on div "Flight Software Intern Spring 2026" at bounding box center [179, 59] width 83 height 5
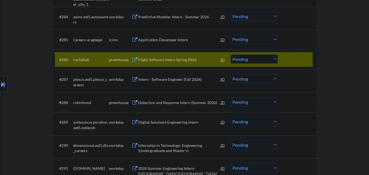
click at [296, 52] on div "#286 rocketlab greenhouse Flight Software Intern Spring 2026 JD Choose an optio…" at bounding box center [184, 59] width 258 height 15
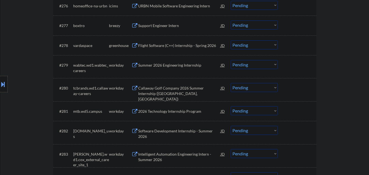
scroll to position [1816, 0]
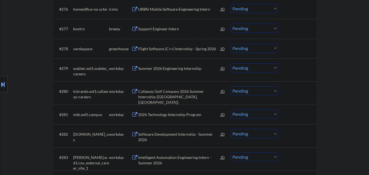
click at [169, 50] on div "Flight Software (C++) Internship - Spring 2026" at bounding box center [179, 48] width 83 height 5
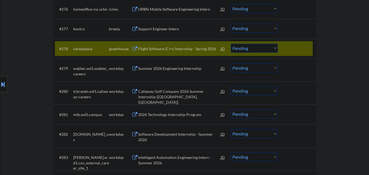
click at [282, 42] on div "#278 vardaspace greenhouse Flight Software (C++) Internship - Spring 2026 JD Ch…" at bounding box center [184, 48] width 258 height 15
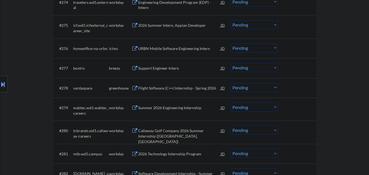
scroll to position [1761, 0]
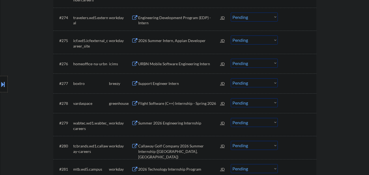
click at [163, 81] on div "Support Engineer Intern" at bounding box center [179, 83] width 83 height 10
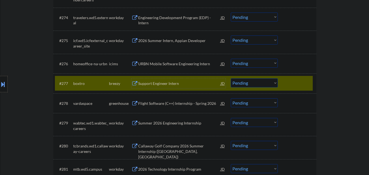
click at [246, 82] on select "Choose an option... Pending Applied Excluded (Questions) Excluded (Expired) Exc…" at bounding box center [254, 82] width 47 height 9
click at [231, 78] on select "Choose an option... Pending Applied Excluded (Questions) Excluded (Expired) Exc…" at bounding box center [254, 82] width 47 height 9
click at [287, 86] on div at bounding box center [298, 83] width 24 height 10
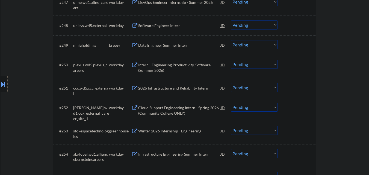
scroll to position [1215, 0]
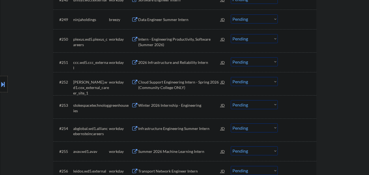
click at [167, 107] on div "Winter 2026 Internship - Engineering" at bounding box center [179, 105] width 83 height 5
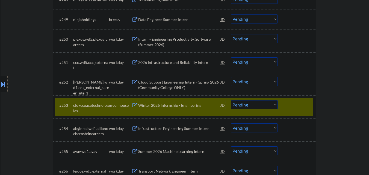
click at [292, 110] on div "#253 stokespacetechnologies greenhouse Winter 2026 Internship - Engineering JD …" at bounding box center [184, 107] width 258 height 18
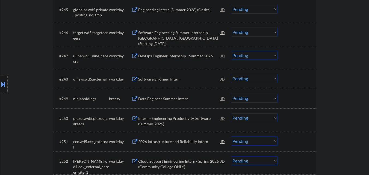
scroll to position [1133, 0]
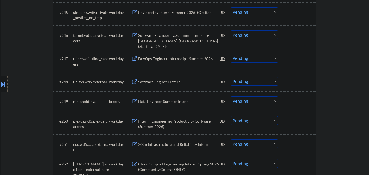
click at [167, 98] on div "Data Engineer Summer Intern" at bounding box center [179, 101] width 83 height 10
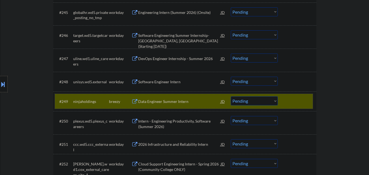
click at [297, 103] on div at bounding box center [298, 101] width 24 height 10
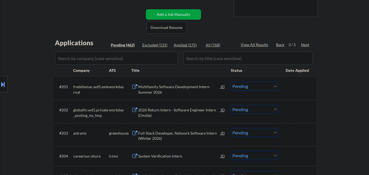
scroll to position [82, 0]
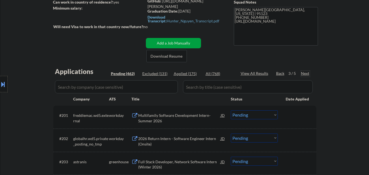
click at [308, 73] on div "Next" at bounding box center [305, 73] width 9 height 5
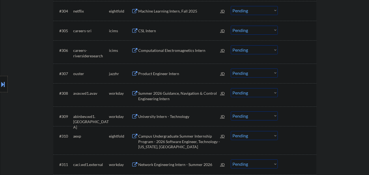
scroll to position [355, 0]
